Goal: Task Accomplishment & Management: Manage account settings

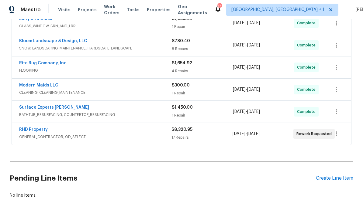
scroll to position [190, 0]
click at [35, 132] on link "RHD Property" at bounding box center [33, 130] width 29 height 4
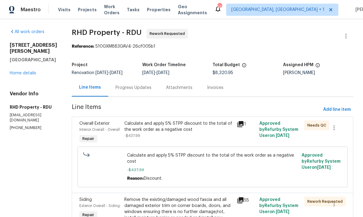
click at [138, 89] on div "Progress Updates" at bounding box center [133, 88] width 36 height 6
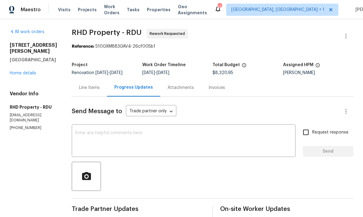
scroll to position [23, 0]
click at [122, 131] on textarea at bounding box center [183, 141] width 216 height 21
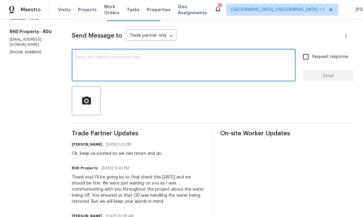
scroll to position [74, 0]
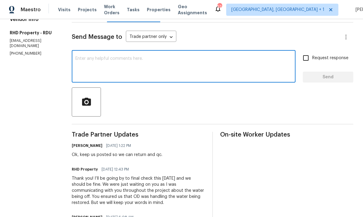
click at [118, 57] on textarea at bounding box center [183, 67] width 216 height 21
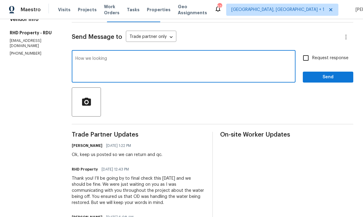
type textarea "How we looking"
click at [302, 52] on input "Request response" at bounding box center [305, 58] width 13 height 13
checkbox input "true"
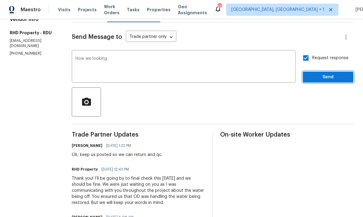
click at [331, 74] on span "Send" at bounding box center [328, 78] width 41 height 8
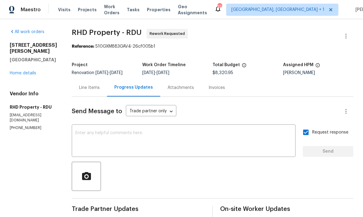
scroll to position [0, 0]
click at [32, 71] on link "Home details" at bounding box center [23, 73] width 26 height 4
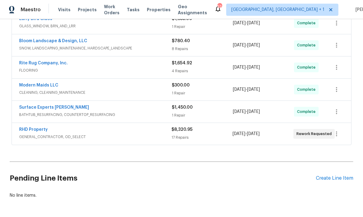
scroll to position [190, 0]
click at [40, 128] on link "RHD Property" at bounding box center [33, 130] width 29 height 4
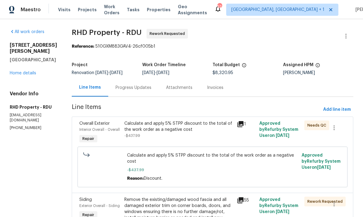
click at [25, 71] on link "Home details" at bounding box center [23, 73] width 26 height 4
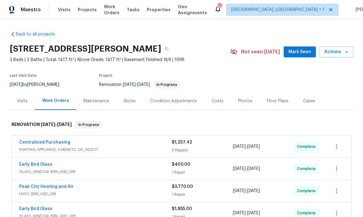
click at [126, 105] on div "Notes" at bounding box center [129, 101] width 26 height 18
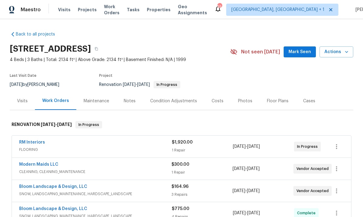
scroll to position [5, 0]
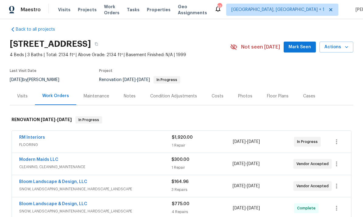
click at [76, 184] on link "Bloom Landscape & Design, LLC" at bounding box center [53, 182] width 68 height 4
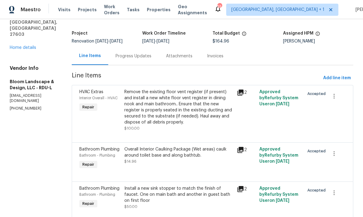
scroll to position [31, 0]
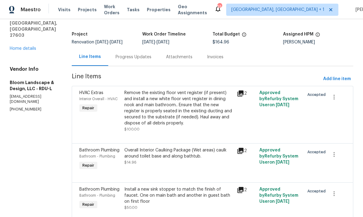
click at [166, 151] on div "Overall Interior Caulking Package (Wet areas) caulk around toilet base and alon…" at bounding box center [178, 153] width 109 height 12
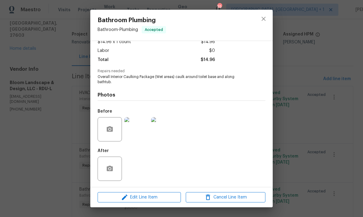
scroll to position [39, 0]
click at [263, 19] on icon "close" at bounding box center [263, 18] width 7 height 7
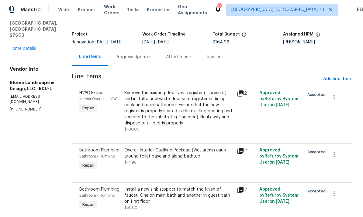
click at [26, 46] on link "Home details" at bounding box center [23, 48] width 26 height 4
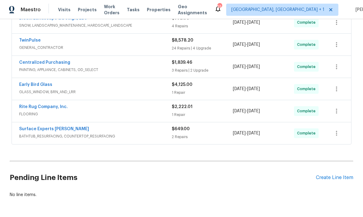
scroll to position [190, 0]
